Goal: Navigation & Orientation: Find specific page/section

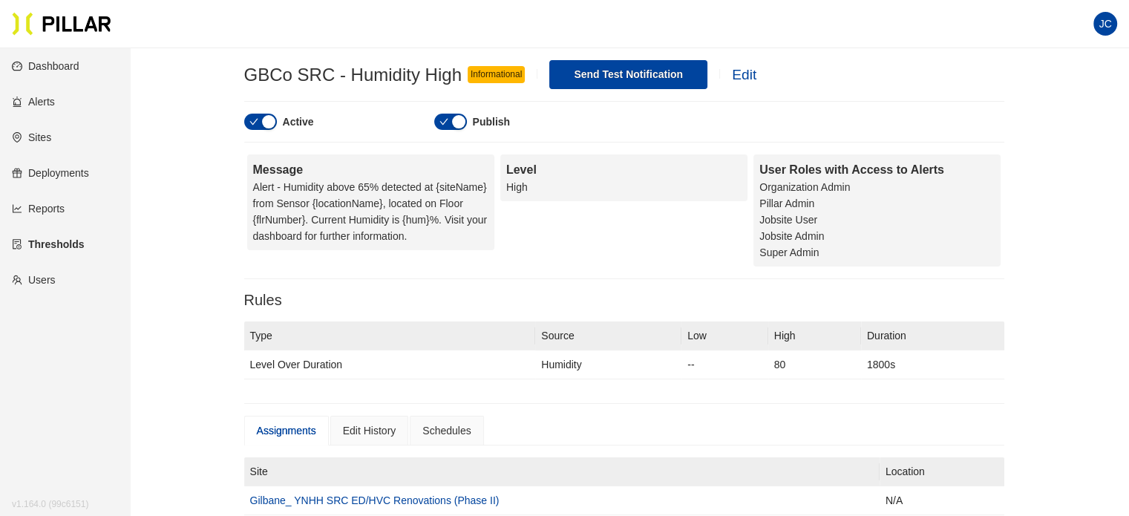
click at [72, 62] on link "Dashboard" at bounding box center [46, 66] width 68 height 12
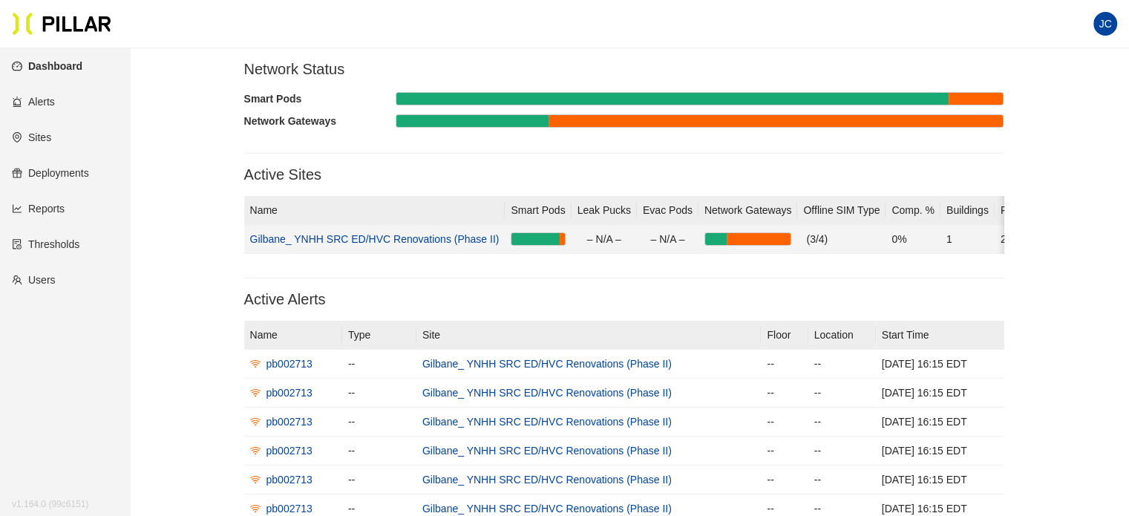
click at [349, 243] on link "Gilbane_ YNHH SRC ED/HVC Renovations (Phase II)" at bounding box center [374, 239] width 249 height 12
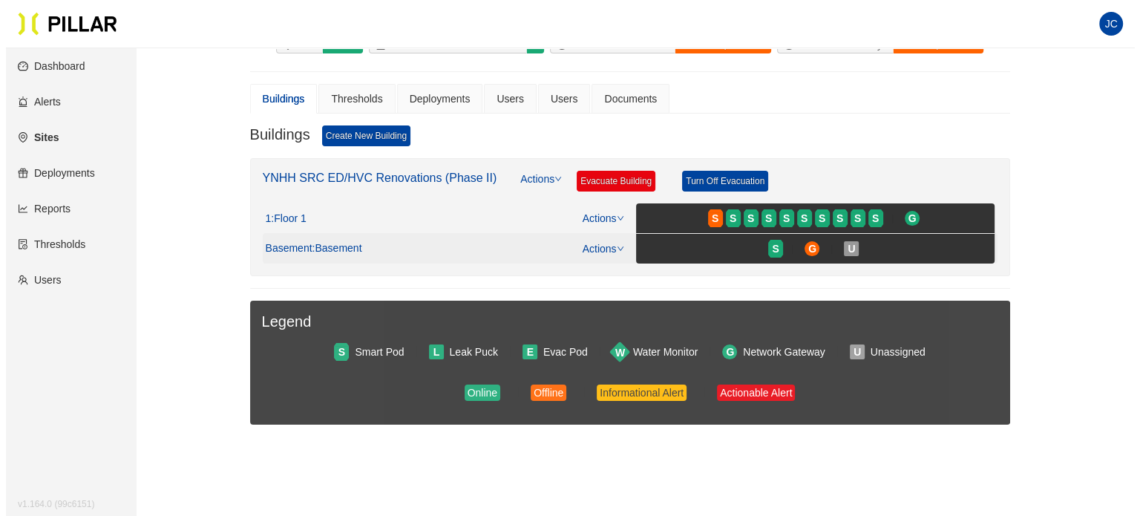
scroll to position [148, 0]
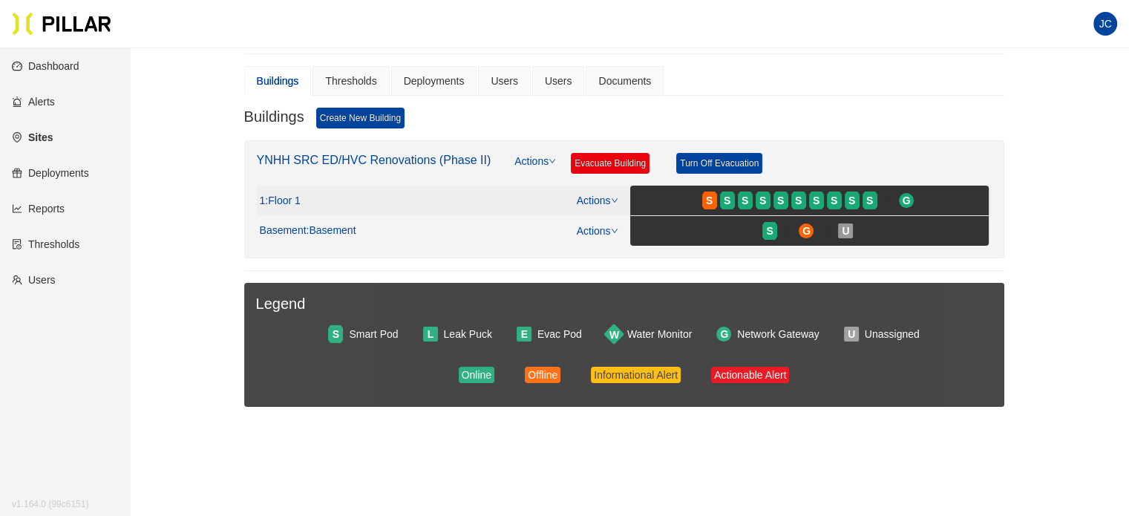
click at [296, 198] on span ": Floor 1" at bounding box center [282, 200] width 35 height 13
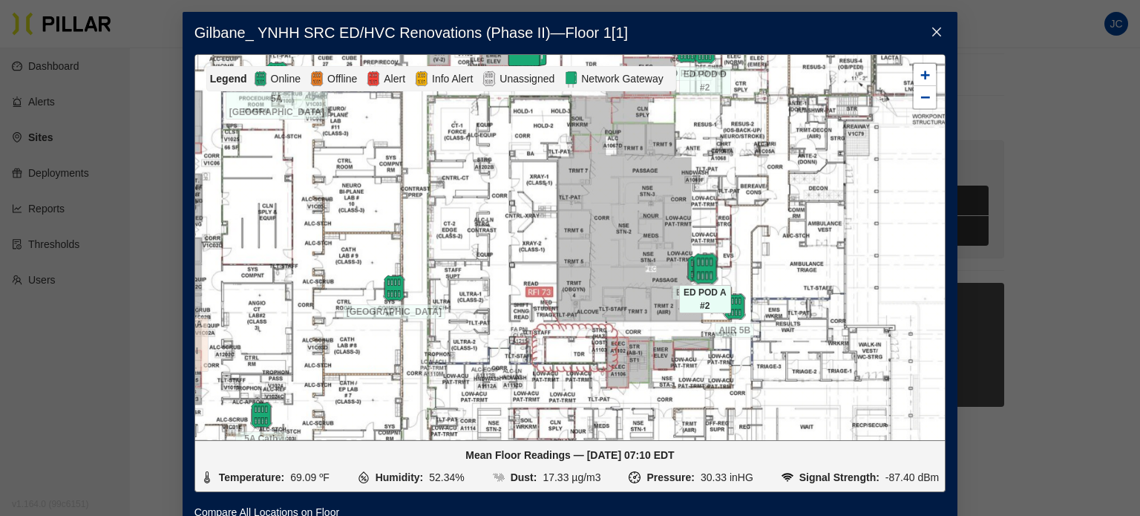
click at [697, 266] on img at bounding box center [705, 268] width 32 height 32
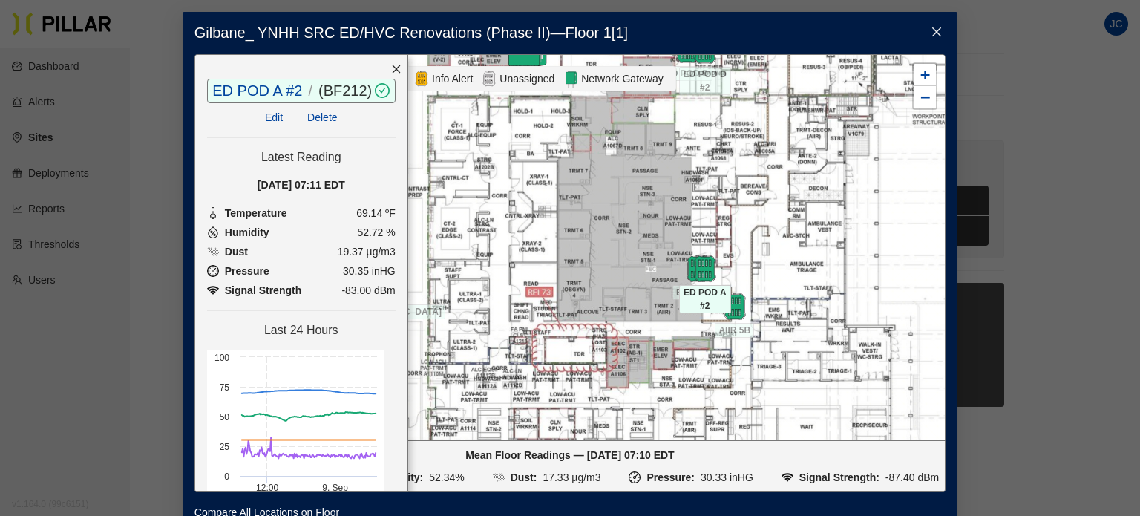
scroll to position [74, 0]
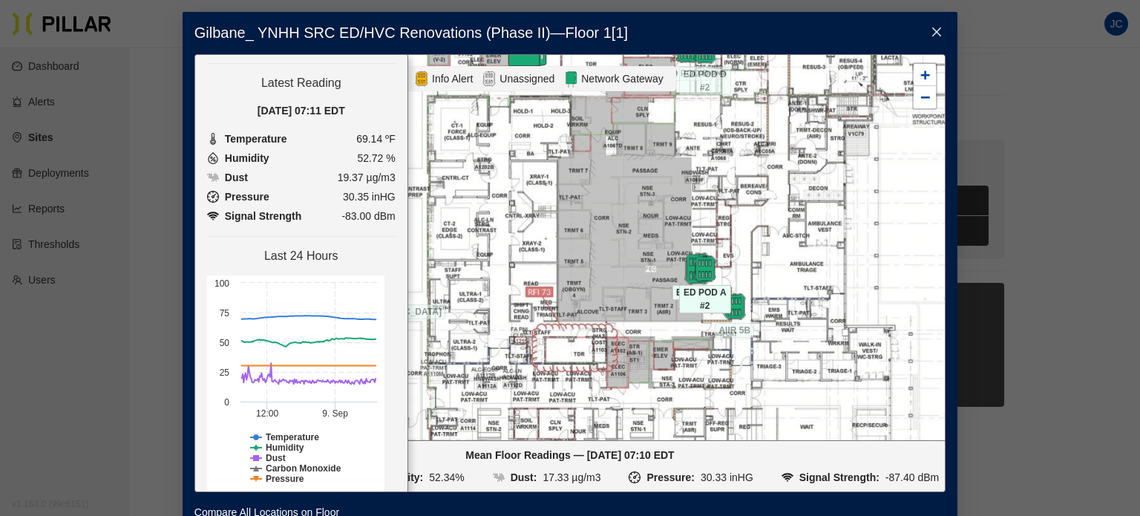
click at [683, 269] on img at bounding box center [697, 268] width 32 height 32
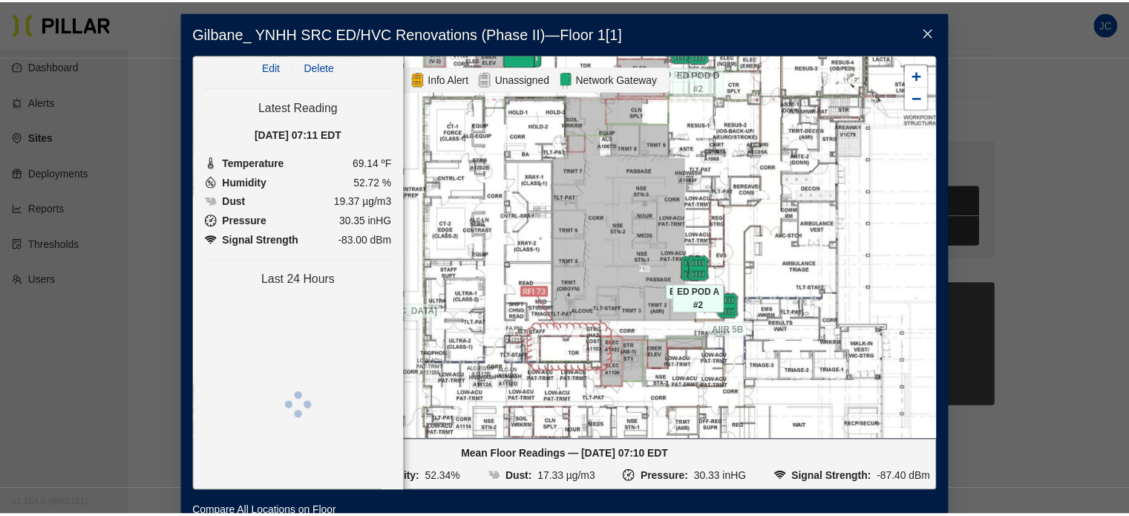
scroll to position [0, 0]
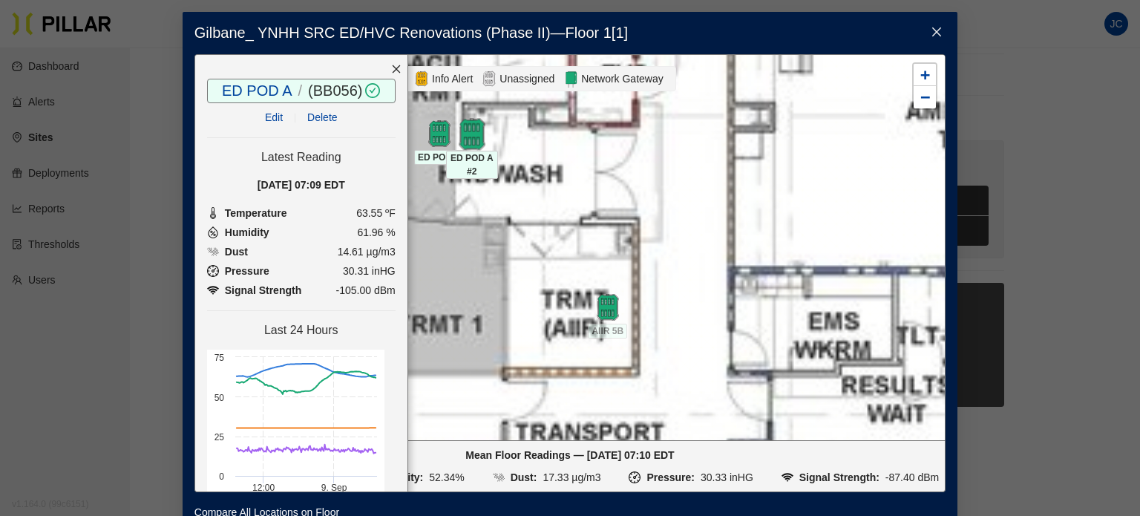
click at [461, 128] on img at bounding box center [472, 134] width 32 height 32
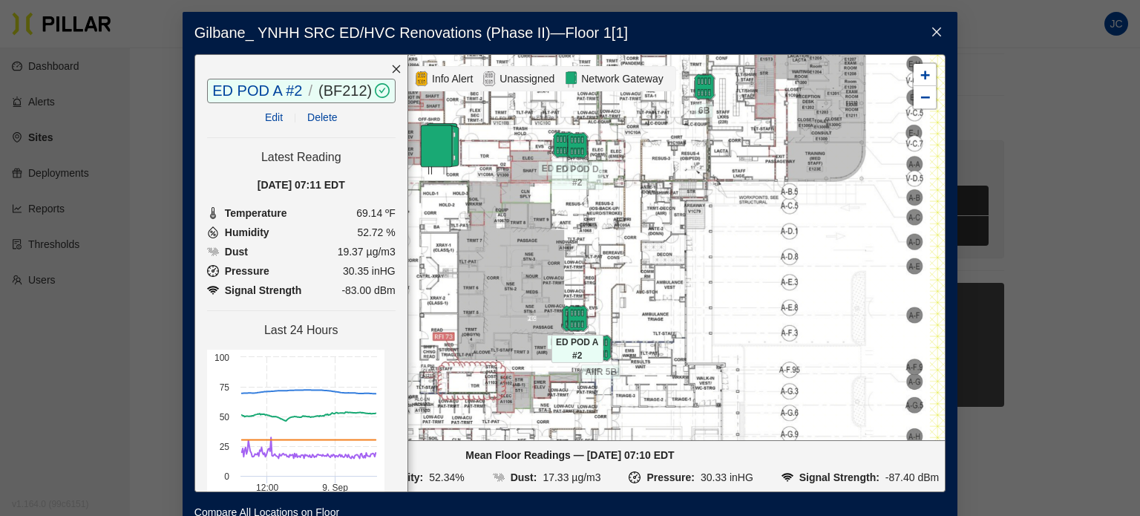
drag, startPoint x: 581, startPoint y: 168, endPoint x: 620, endPoint y: 266, distance: 105.3
click at [620, 266] on div at bounding box center [569, 247] width 749 height 385
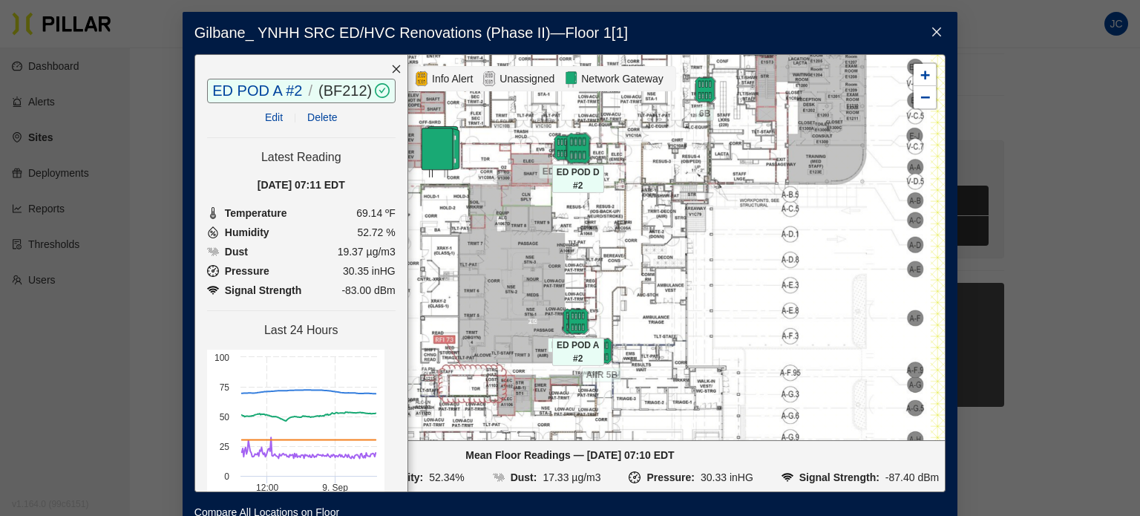
click at [570, 142] on img at bounding box center [578, 148] width 32 height 32
click at [554, 145] on div at bounding box center [578, 148] width 52 height 27
click at [552, 145] on div at bounding box center [578, 148] width 52 height 27
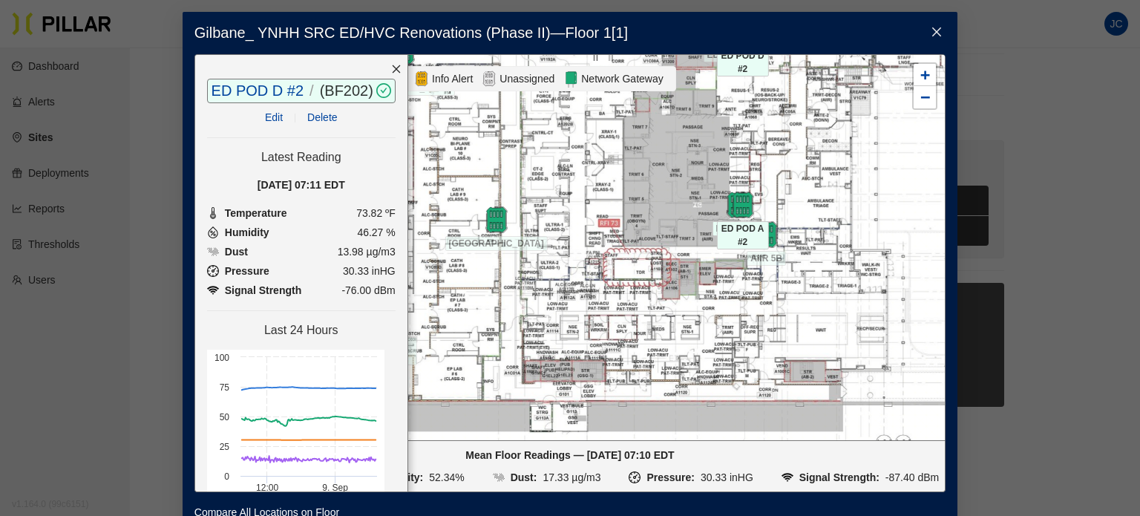
drag, startPoint x: 643, startPoint y: 263, endPoint x: 807, endPoint y: 147, distance: 201.8
click at [807, 147] on div at bounding box center [569, 247] width 749 height 385
click at [759, 225] on img at bounding box center [766, 234] width 32 height 32
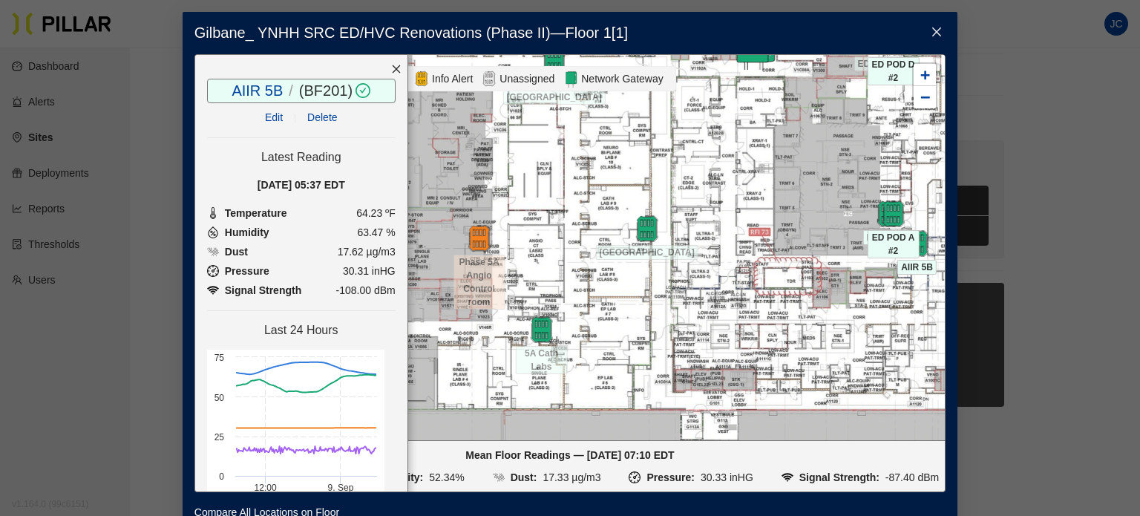
drag, startPoint x: 736, startPoint y: 314, endPoint x: 887, endPoint y: 323, distance: 150.9
click at [887, 323] on div at bounding box center [569, 247] width 749 height 385
click at [643, 229] on img at bounding box center [647, 228] width 32 height 32
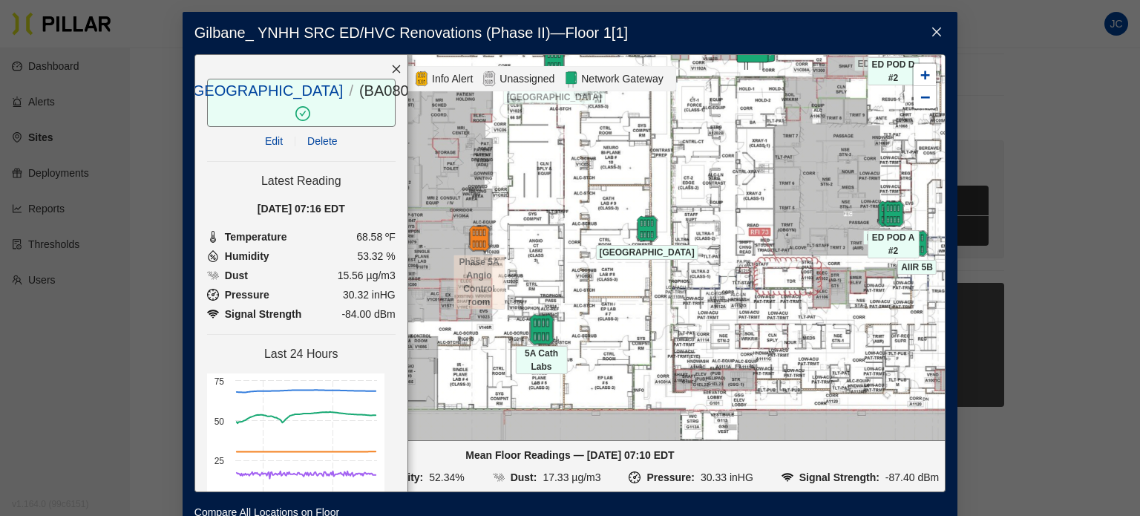
click at [534, 325] on img at bounding box center [541, 329] width 32 height 32
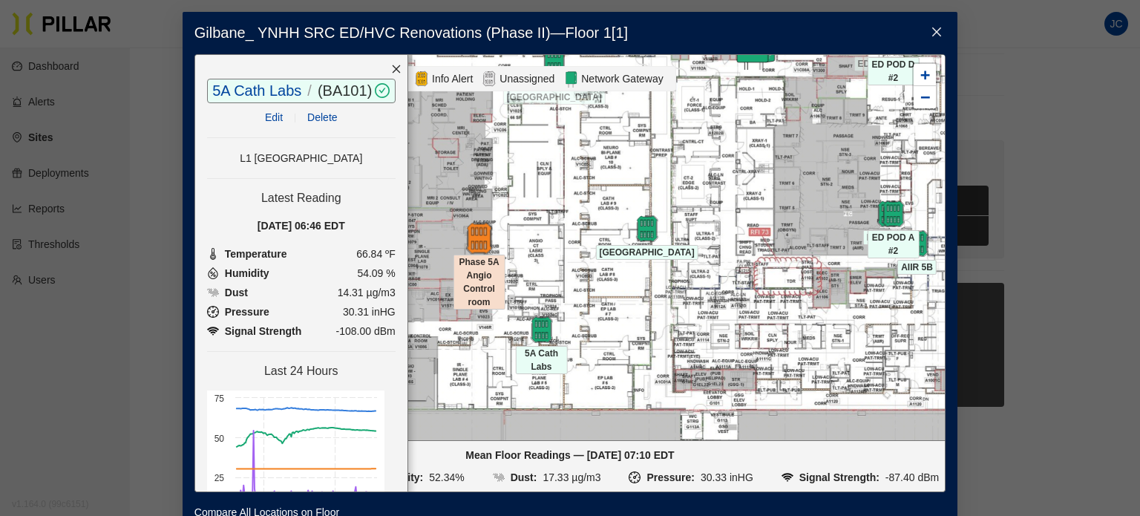
click at [469, 234] on img at bounding box center [479, 238] width 32 height 32
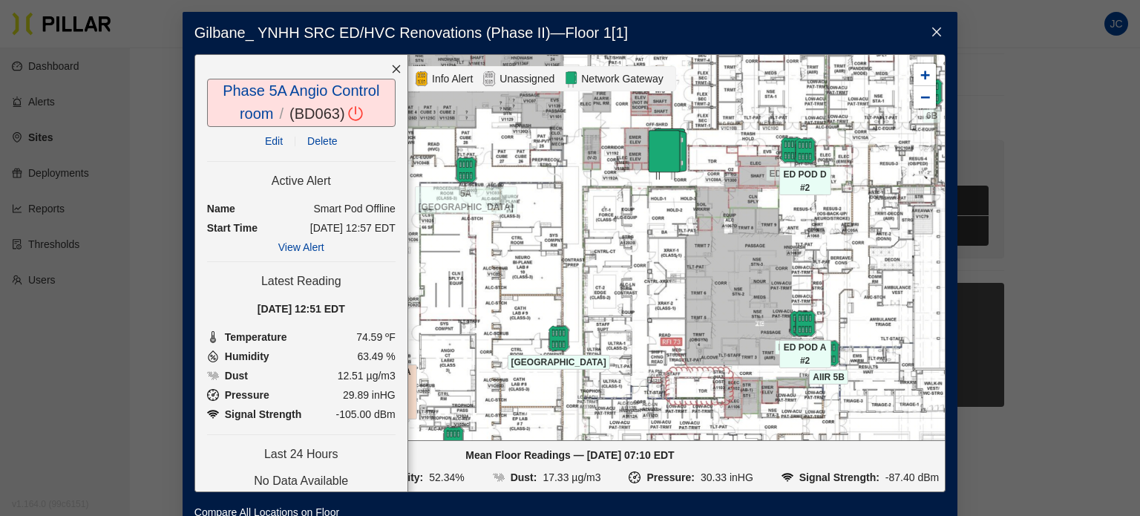
drag, startPoint x: 602, startPoint y: 185, endPoint x: 513, endPoint y: 295, distance: 140.9
click at [513, 295] on div at bounding box center [569, 247] width 749 height 385
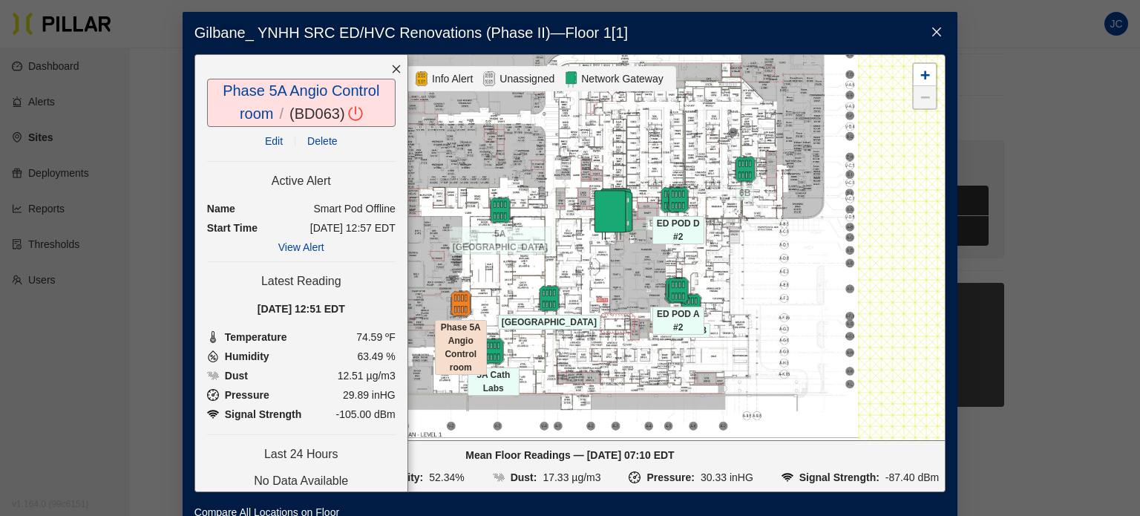
drag, startPoint x: 565, startPoint y: 269, endPoint x: 565, endPoint y: 262, distance: 7.5
click at [565, 262] on div at bounding box center [569, 247] width 749 height 385
click at [935, 33] on icon "close" at bounding box center [936, 32] width 12 height 12
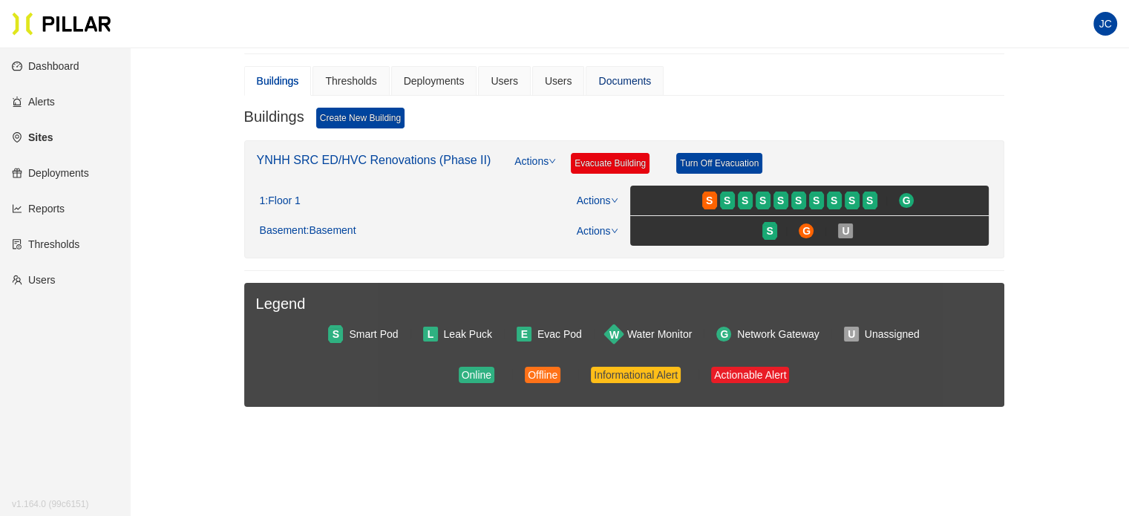
click at [623, 77] on div "Documents" at bounding box center [624, 81] width 53 height 16
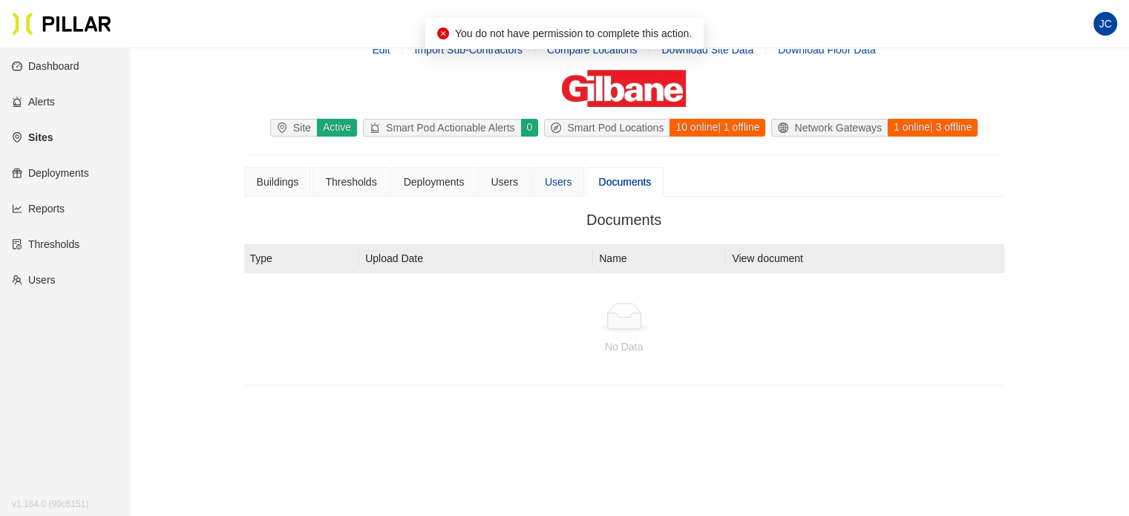
scroll to position [129, 0]
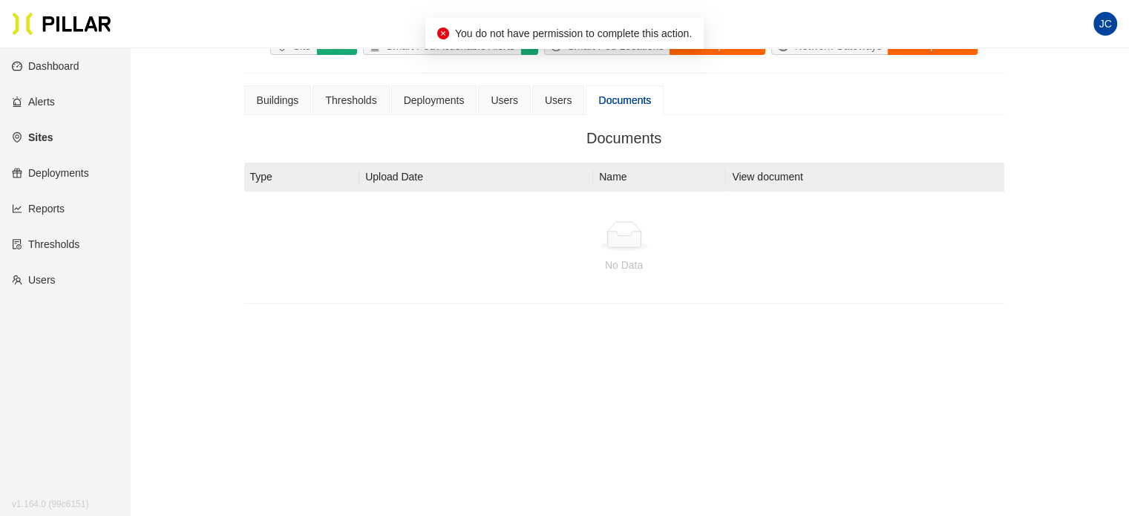
click at [43, 203] on link "Reports" at bounding box center [38, 209] width 53 height 12
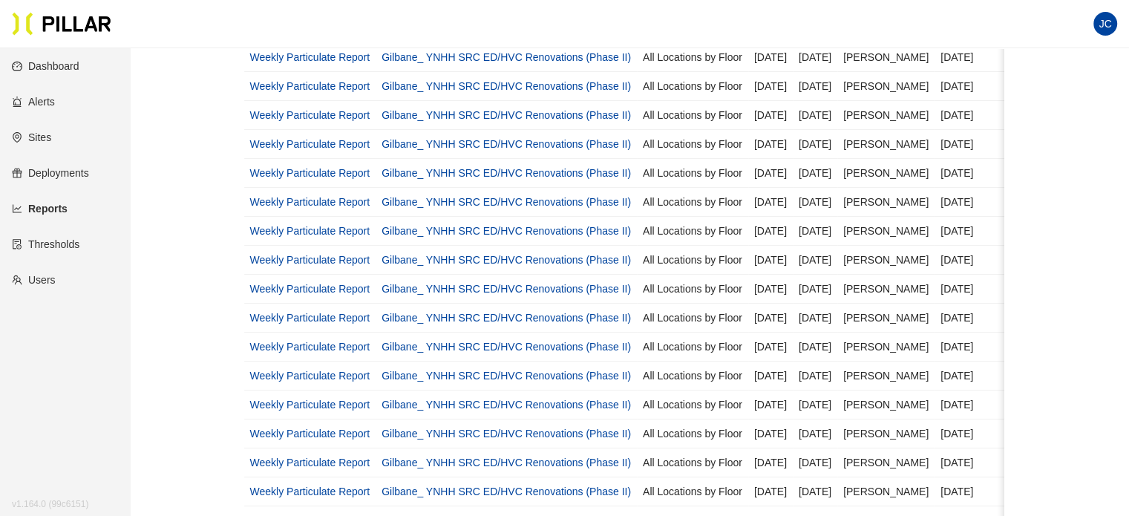
scroll to position [22, 0]
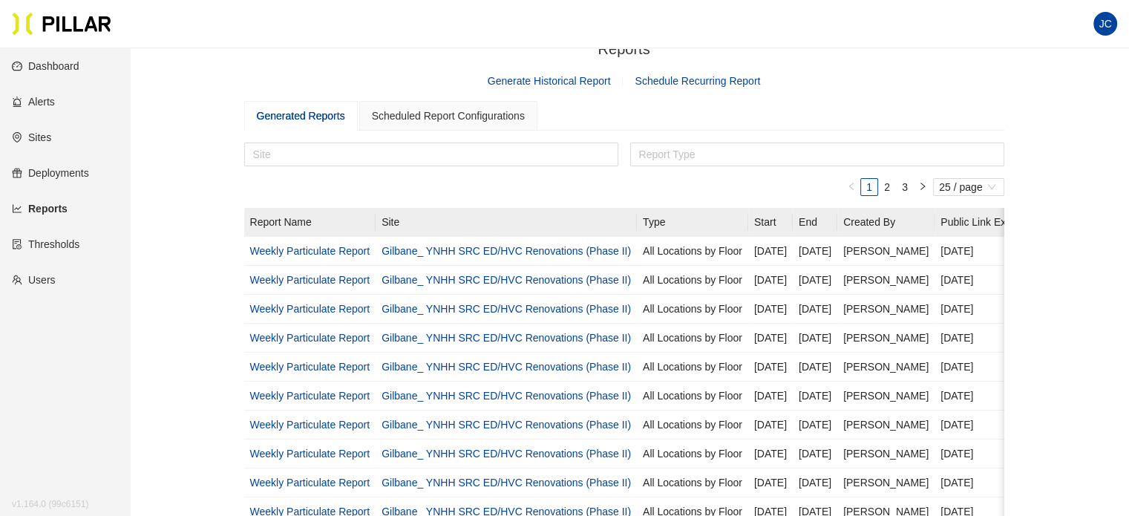
click at [56, 278] on link "Users" at bounding box center [34, 280] width 44 height 12
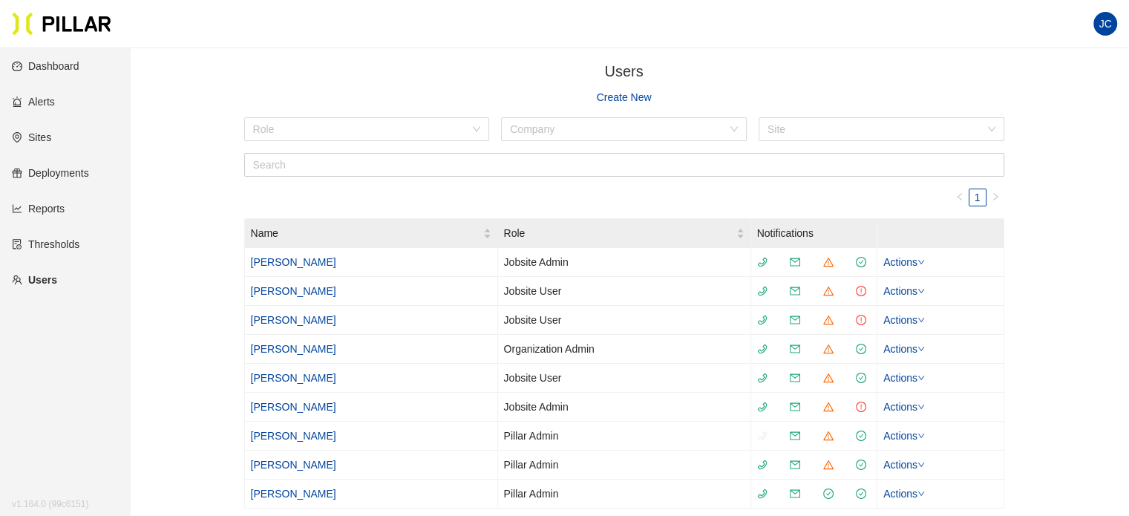
click at [51, 62] on link "Dashboard" at bounding box center [46, 66] width 68 height 12
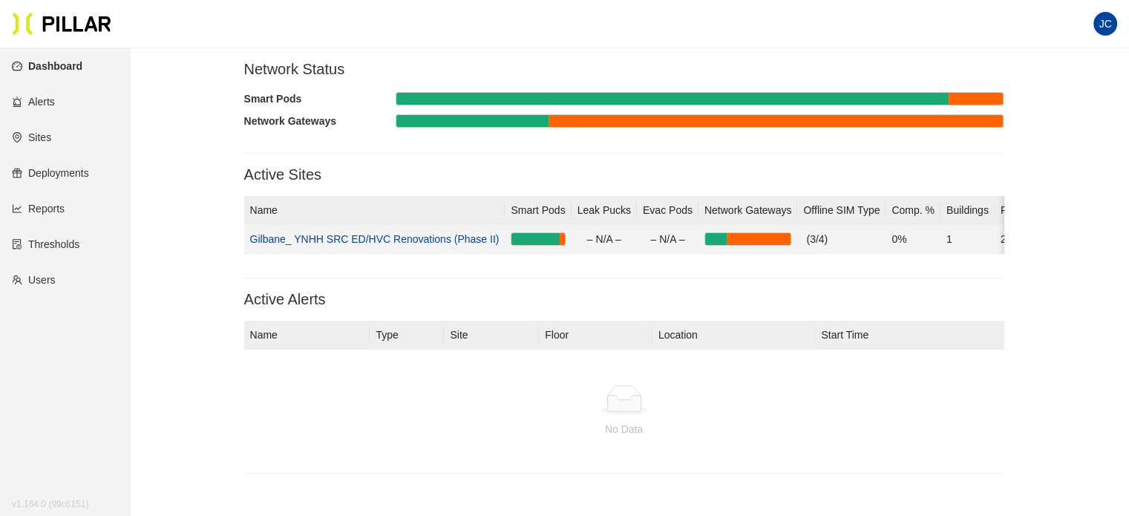
click at [361, 234] on link "Gilbane_ YNHH SRC ED/HVC Renovations (Phase II)" at bounding box center [374, 239] width 249 height 12
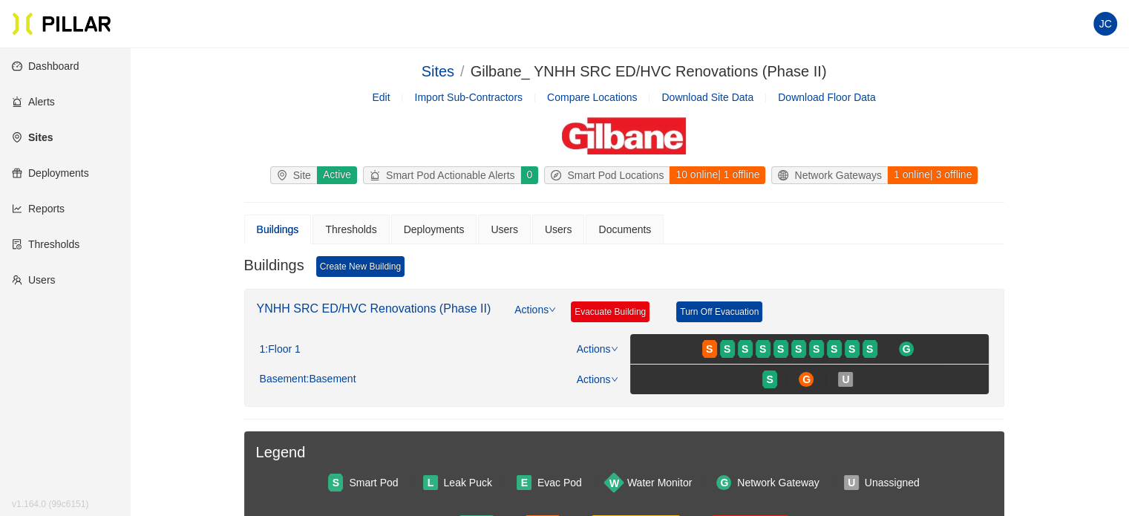
click at [1116, 24] on span "JC" at bounding box center [1105, 24] width 24 height 24
click at [36, 277] on link "Users" at bounding box center [34, 280] width 44 height 12
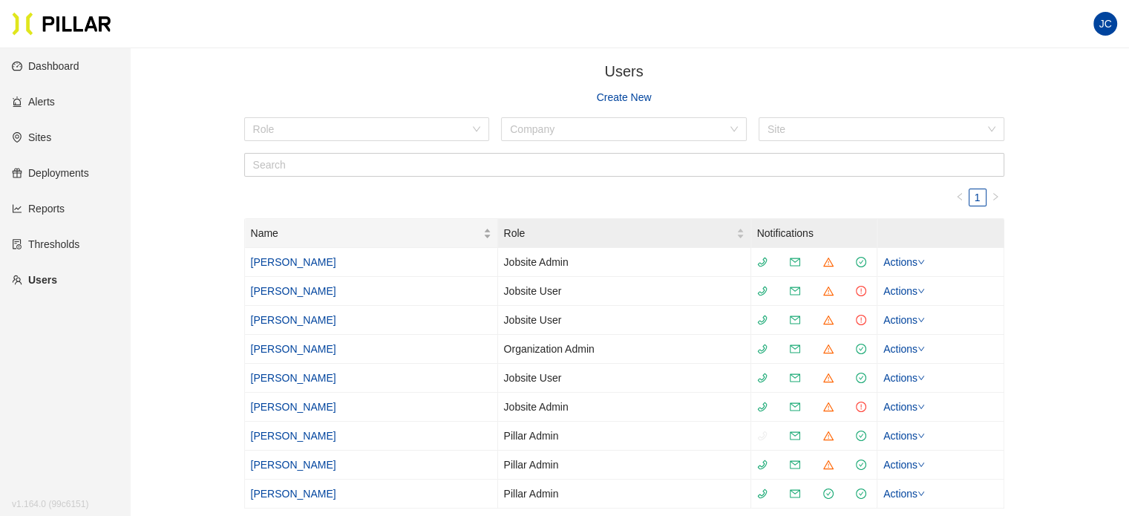
click at [433, 225] on span "Name" at bounding box center [367, 233] width 232 height 16
click at [375, 136] on input "search" at bounding box center [361, 129] width 217 height 22
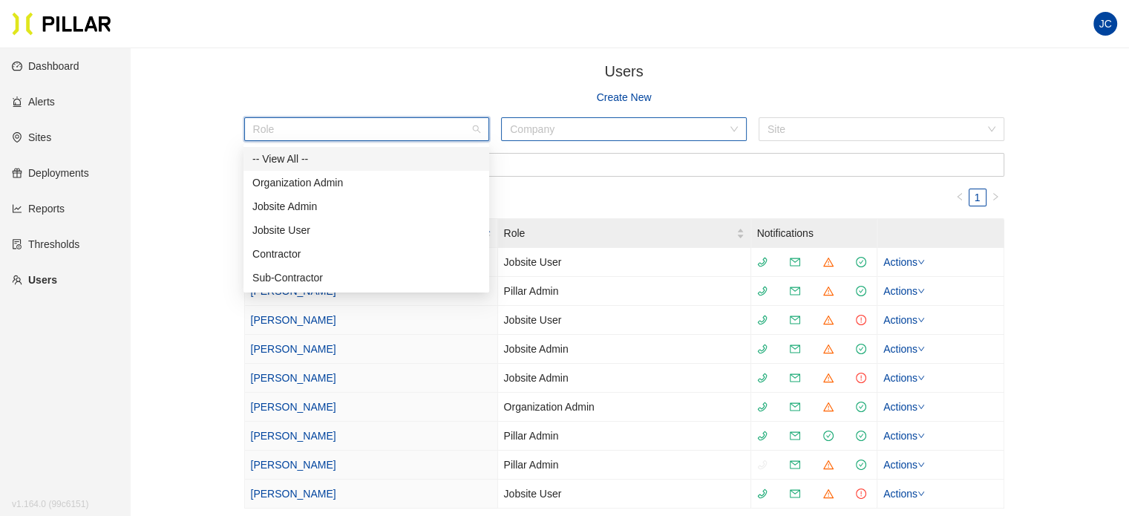
click at [645, 132] on input "search" at bounding box center [618, 129] width 217 height 22
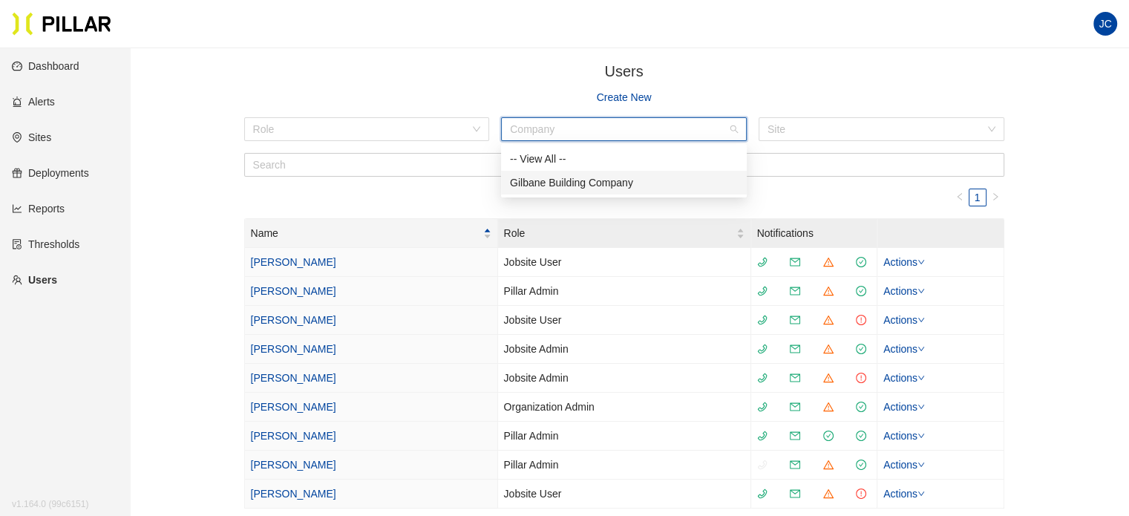
click at [614, 177] on div "Gilbane Building Company" at bounding box center [624, 182] width 228 height 16
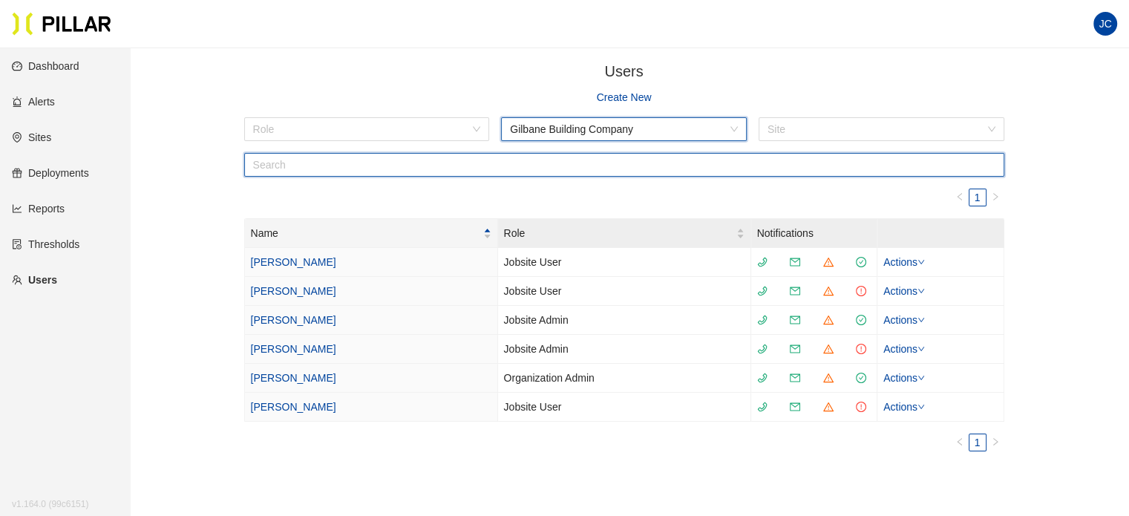
click at [555, 168] on input "text" at bounding box center [624, 165] width 760 height 24
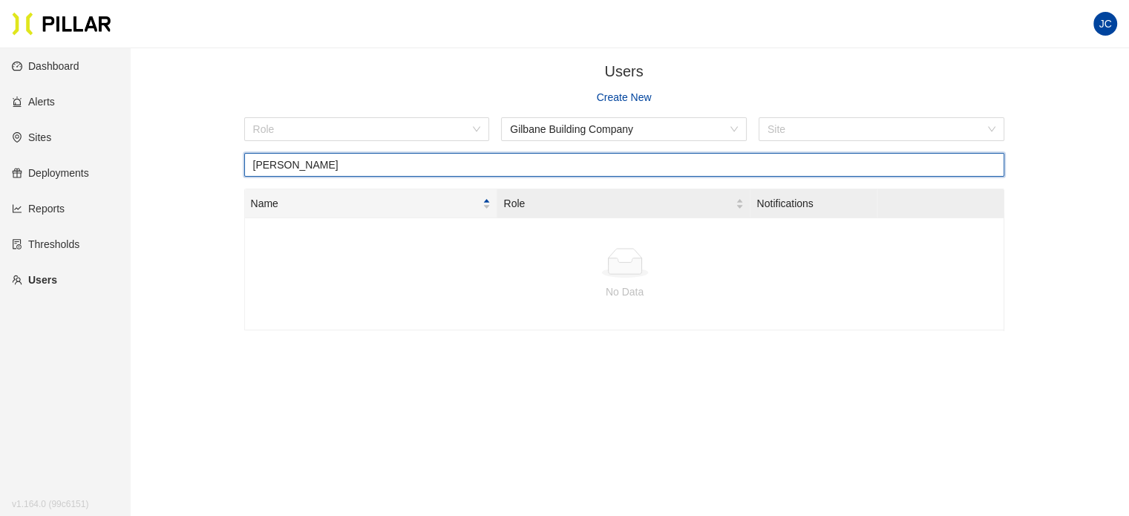
type input "Peter"
drag, startPoint x: 279, startPoint y: 159, endPoint x: 229, endPoint y: 154, distance: 50.0
click at [231, 154] on div "Users / Create New Role Gilbane Building Company Site Peter Name Role Notificat…" at bounding box center [623, 201] width 915 height 282
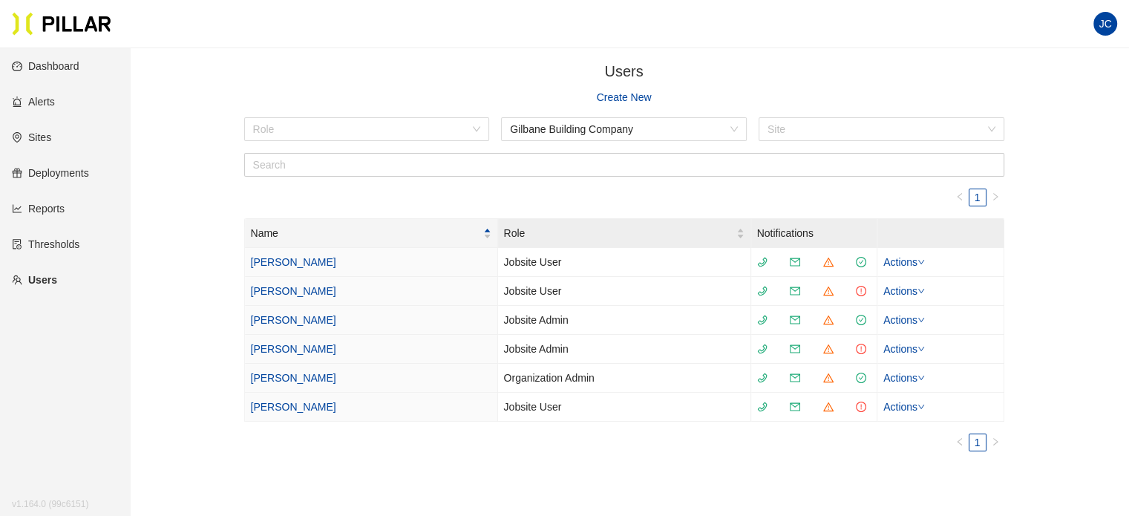
click at [56, 238] on link "Thresholds" at bounding box center [46, 244] width 68 height 12
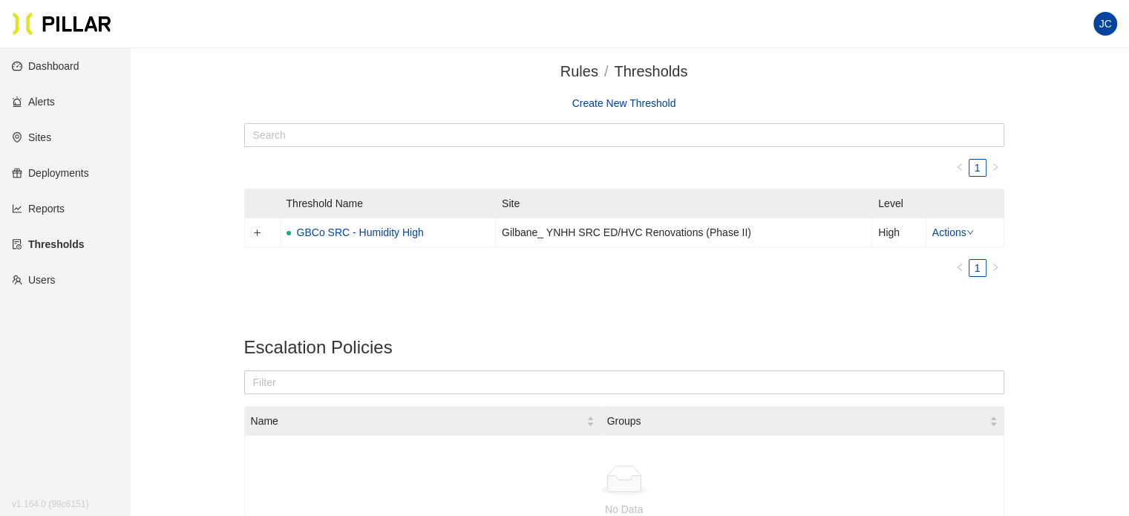
click at [56, 211] on link "Reports" at bounding box center [38, 209] width 53 height 12
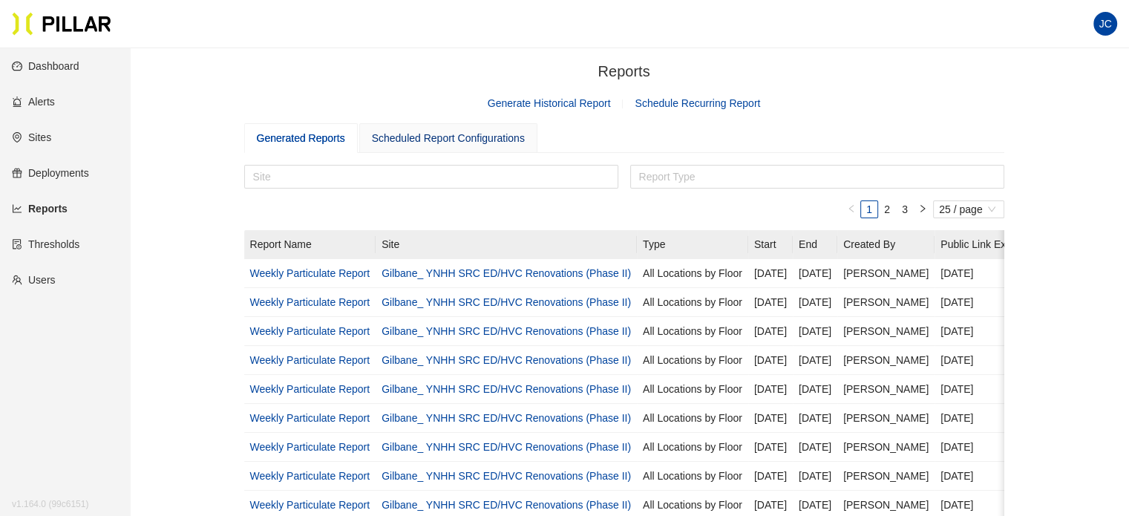
click at [471, 144] on div "Scheduled Report Configurations" at bounding box center [448, 138] width 153 height 16
